Goal: Information Seeking & Learning: Learn about a topic

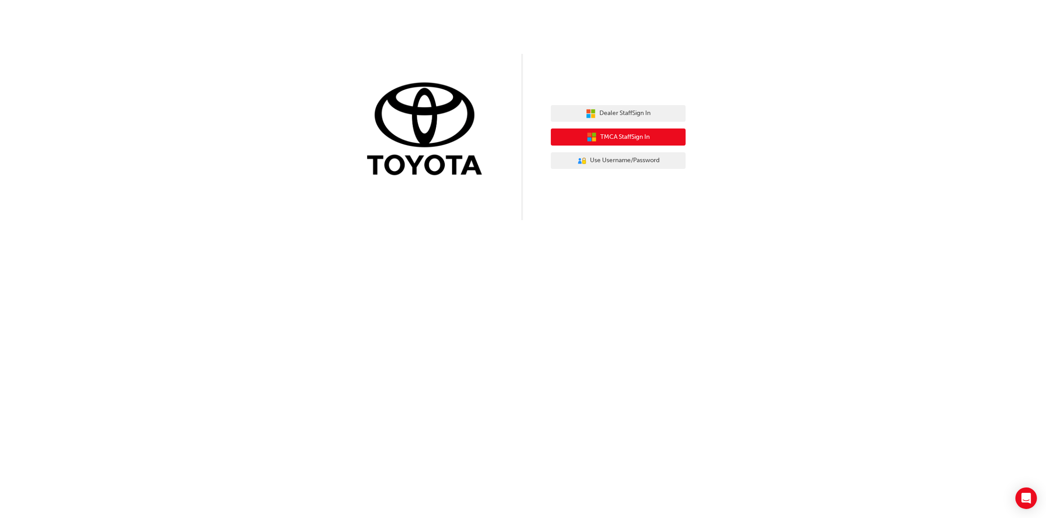
click at [660, 139] on button "TMCA Staff Sign In" at bounding box center [618, 137] width 135 height 17
click at [607, 111] on span "Dealer Staff Sign In" at bounding box center [625, 113] width 51 height 10
click at [641, 108] on span "Dealer Staff Sign In" at bounding box center [625, 113] width 51 height 10
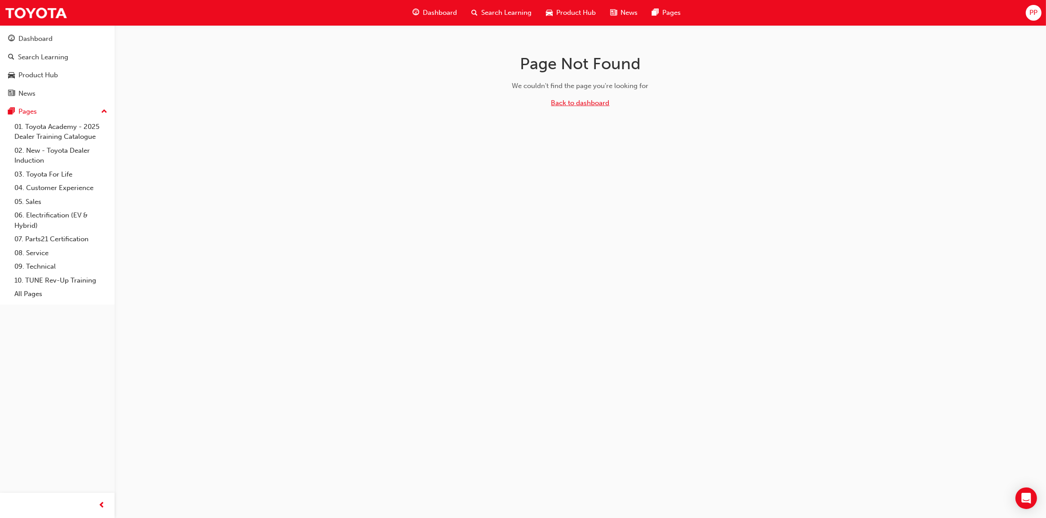
click at [565, 107] on link "Back to dashboard" at bounding box center [580, 103] width 58 height 8
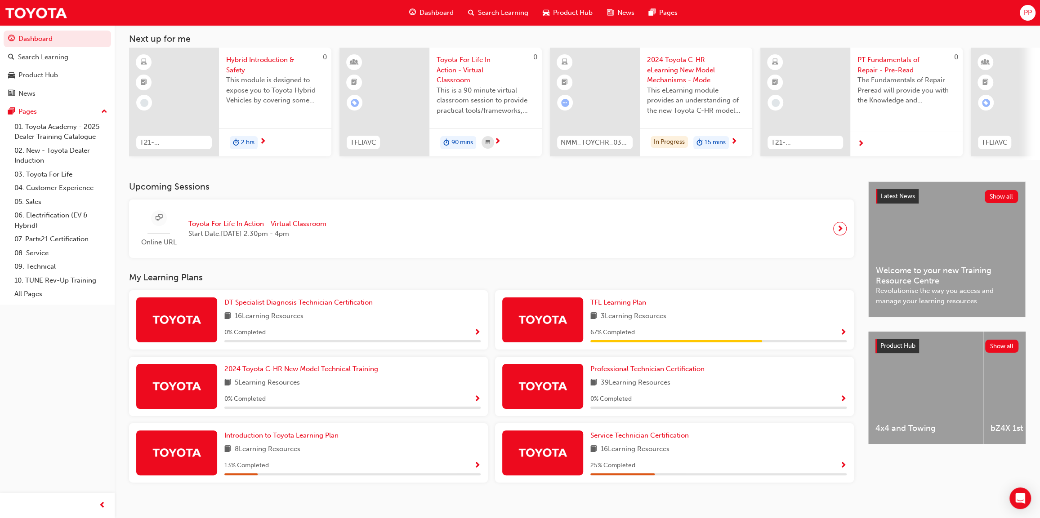
scroll to position [58, 0]
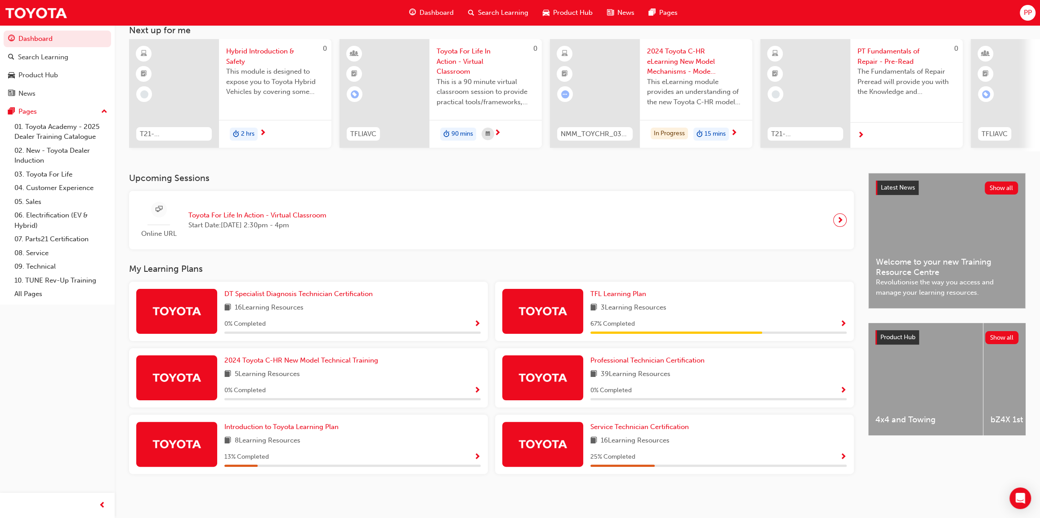
click at [831, 316] on div "TFL Learning Plan 3 Learning Resources 67 % Completed" at bounding box center [718, 311] width 256 height 45
click at [843, 320] on span "Show Progress" at bounding box center [843, 324] width 7 height 8
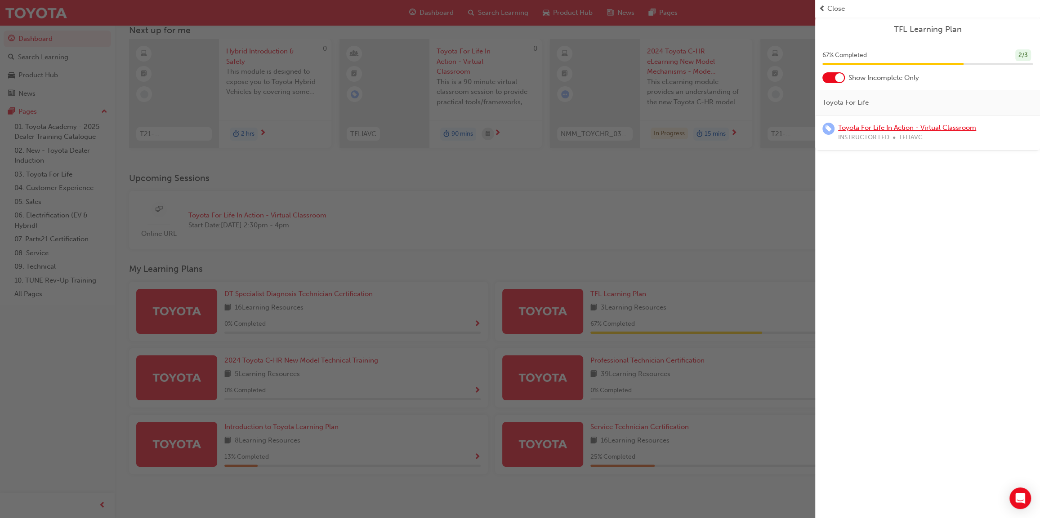
click at [867, 129] on link "Toyota For Life In Action - Virtual Classroom" at bounding box center [907, 128] width 138 height 8
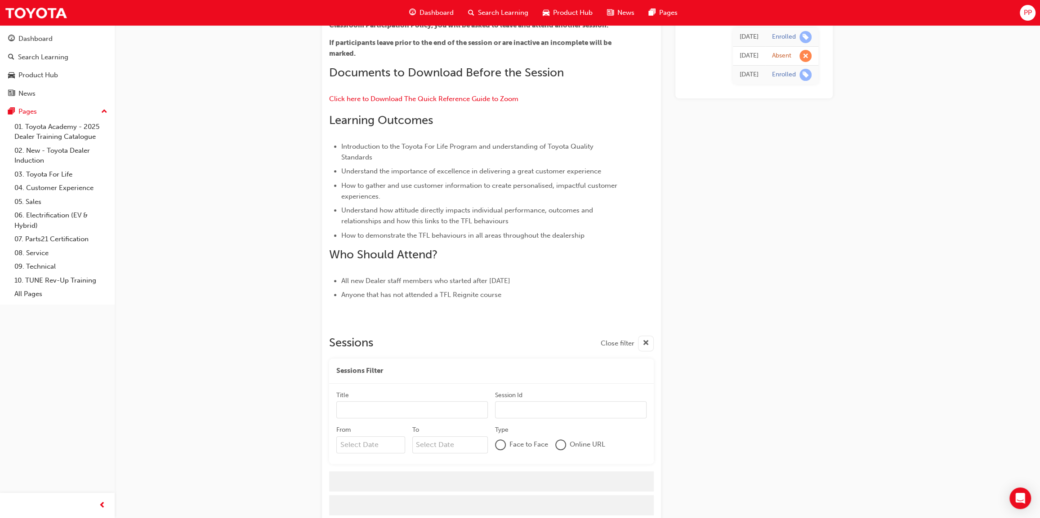
scroll to position [266, 0]
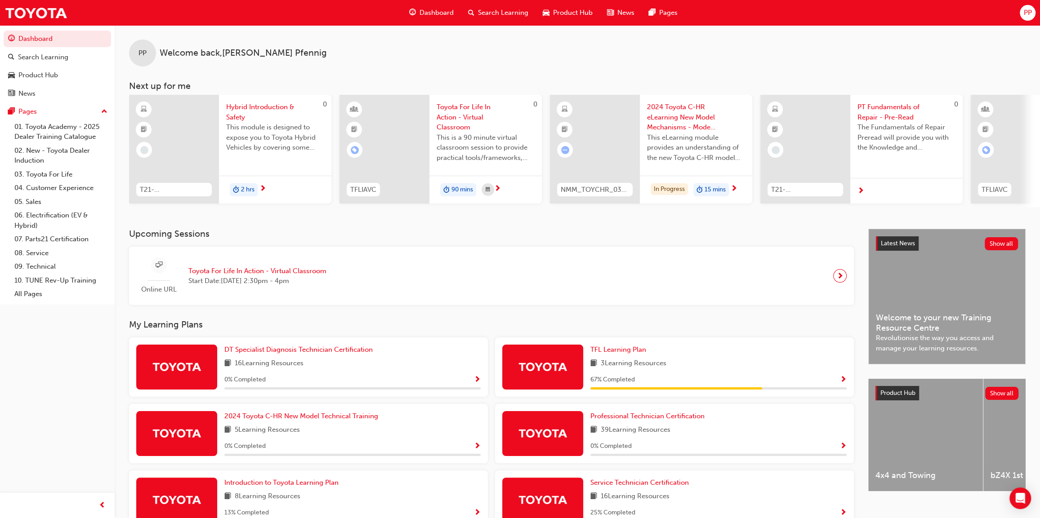
click at [839, 276] on span "next-icon" at bounding box center [839, 276] width 7 height 13
